Goal: Book appointment/travel/reservation

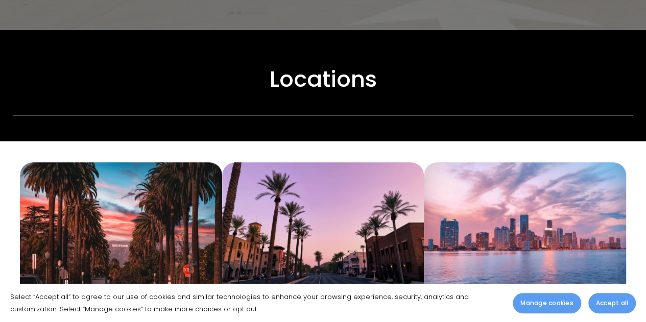
scroll to position [357, 0]
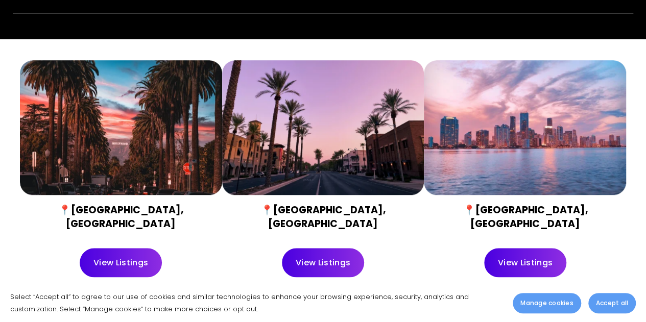
click at [328, 254] on link "View Listings" at bounding box center [323, 262] width 82 height 29
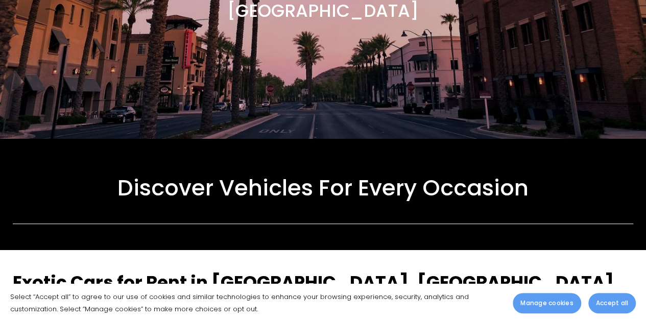
click at [610, 300] on span "Accept all" at bounding box center [612, 303] width 32 height 9
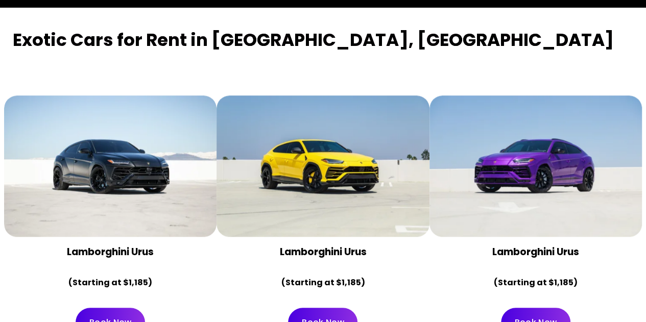
scroll to position [408, 0]
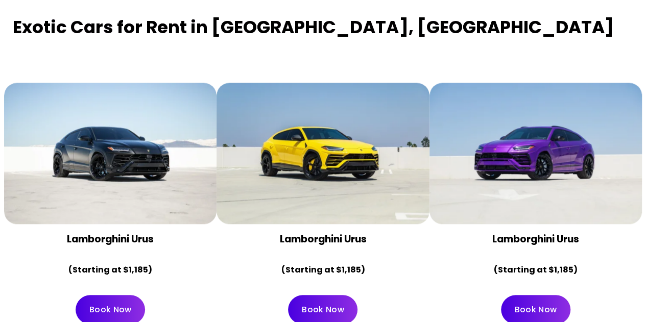
click at [485, 170] on div at bounding box center [535, 153] width 212 height 141
click at [549, 295] on link "Book Now" at bounding box center [535, 309] width 69 height 29
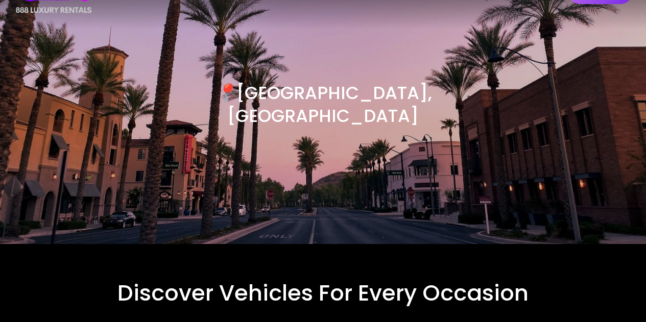
scroll to position [0, 0]
